Goal: Use online tool/utility: Utilize a website feature to perform a specific function

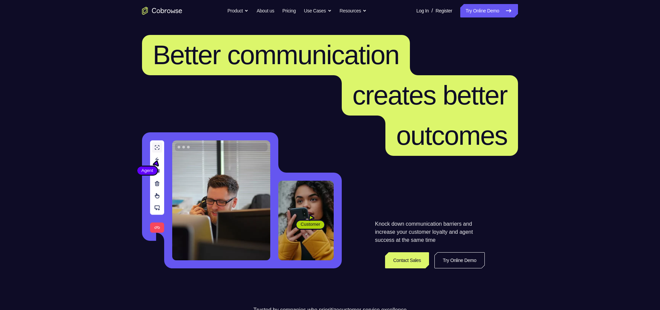
click at [489, 13] on link "Try Online Demo" at bounding box center [489, 10] width 58 height 13
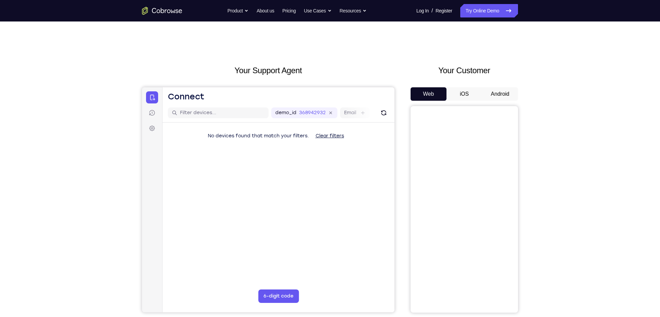
click at [506, 99] on button "Android" at bounding box center [500, 93] width 36 height 13
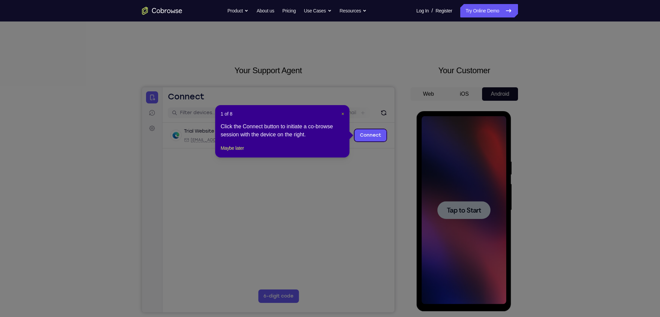
click at [343, 113] on span "×" at bounding box center [342, 113] width 3 height 5
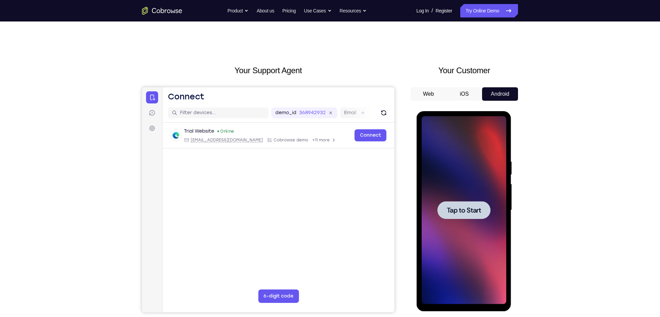
click at [477, 213] on span "Tap to Start" at bounding box center [463, 210] width 34 height 7
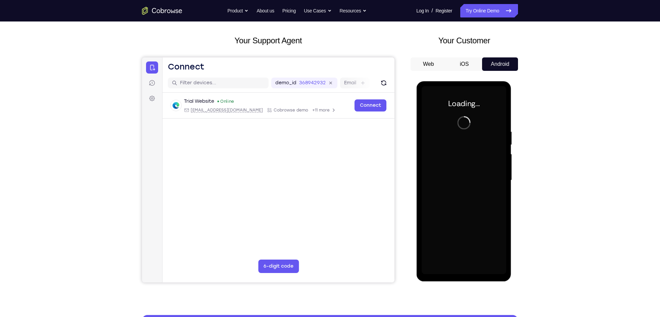
scroll to position [31, 0]
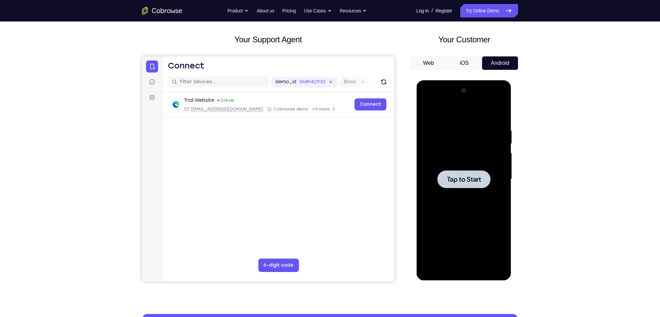
click at [459, 176] on span "Tap to Start" at bounding box center [463, 179] width 34 height 7
click at [464, 269] on div at bounding box center [463, 179] width 85 height 188
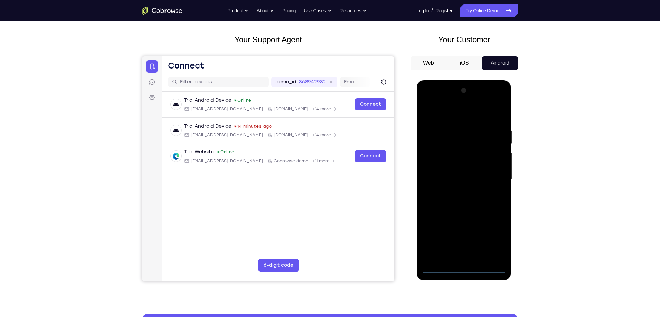
click at [491, 242] on div at bounding box center [463, 179] width 85 height 188
click at [447, 115] on div at bounding box center [463, 179] width 85 height 188
click at [494, 177] on div at bounding box center [463, 179] width 85 height 188
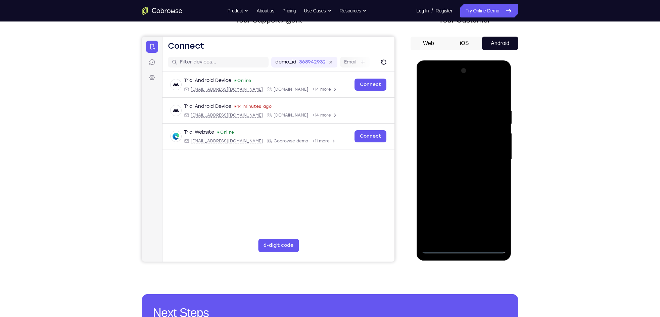
click at [454, 172] on div at bounding box center [463, 159] width 85 height 188
click at [457, 156] on div at bounding box center [463, 159] width 85 height 188
click at [457, 148] on div at bounding box center [463, 159] width 85 height 188
click at [468, 160] on div at bounding box center [463, 159] width 85 height 188
click at [483, 185] on div at bounding box center [463, 159] width 85 height 188
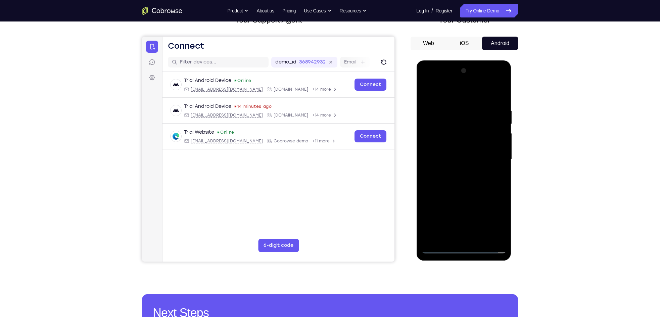
click at [474, 180] on div at bounding box center [463, 159] width 85 height 188
click at [481, 183] on div at bounding box center [463, 159] width 85 height 188
click at [462, 191] on div at bounding box center [463, 159] width 85 height 188
click at [501, 189] on div at bounding box center [463, 159] width 85 height 188
click at [451, 108] on div at bounding box center [463, 159] width 85 height 188
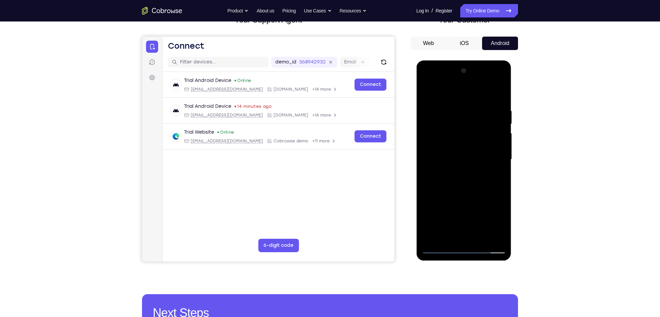
click at [464, 60] on div at bounding box center [463, 60] width 95 height 0
